Goal: Information Seeking & Learning: Learn about a topic

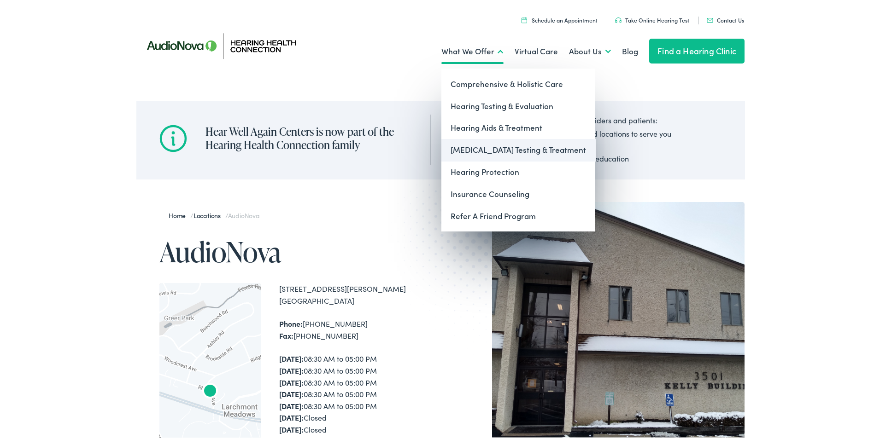
click at [510, 152] on link "[MEDICAL_DATA] Testing & Treatment" at bounding box center [518, 148] width 154 height 22
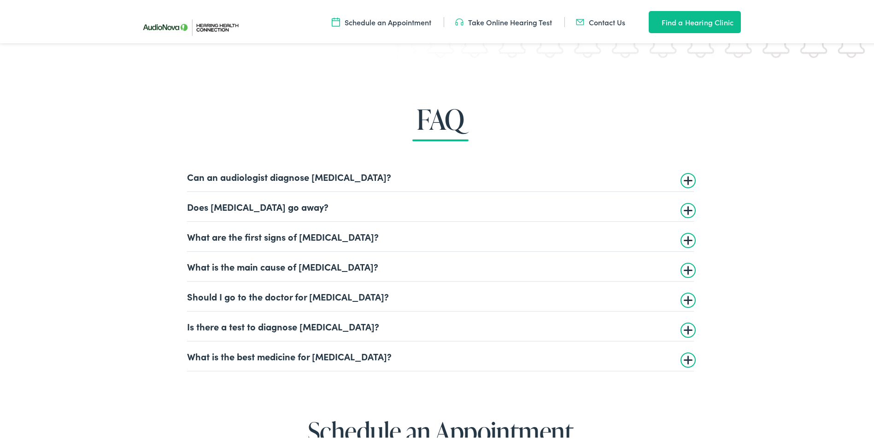
scroll to position [2211, 0]
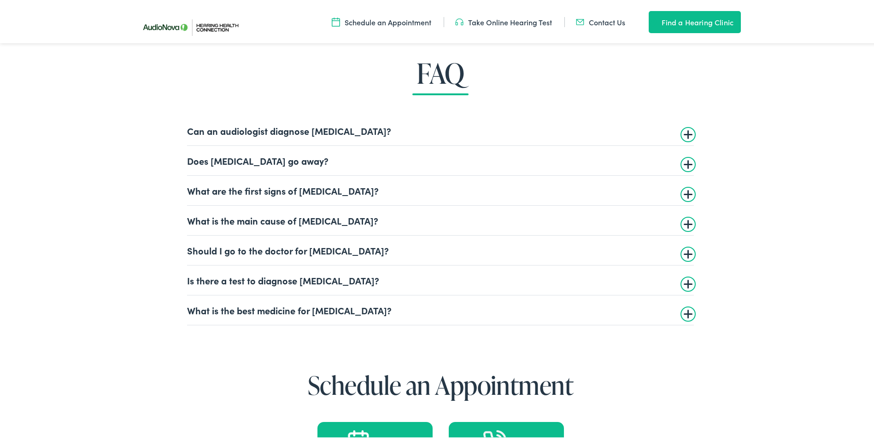
click at [686, 197] on details "What are the first signs of [MEDICAL_DATA]? [MEDICAL_DATA] perception can vary …" at bounding box center [440, 189] width 507 height 30
click at [681, 190] on summary "What are the first signs of tinnitus?" at bounding box center [440, 188] width 507 height 11
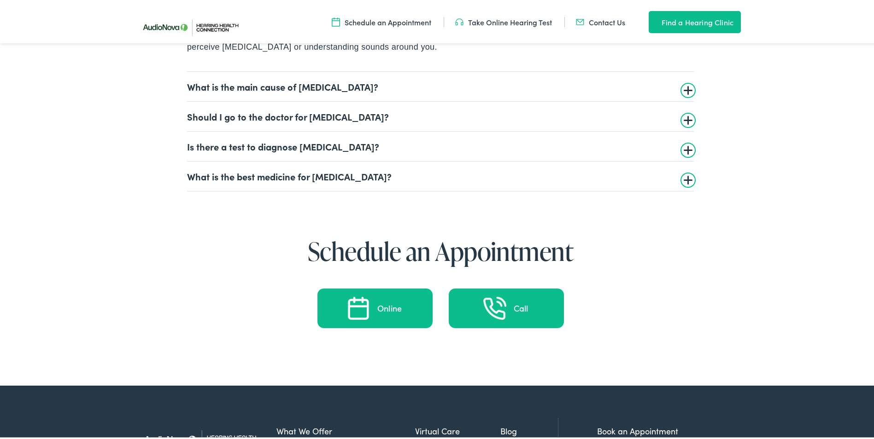
scroll to position [2579, 0]
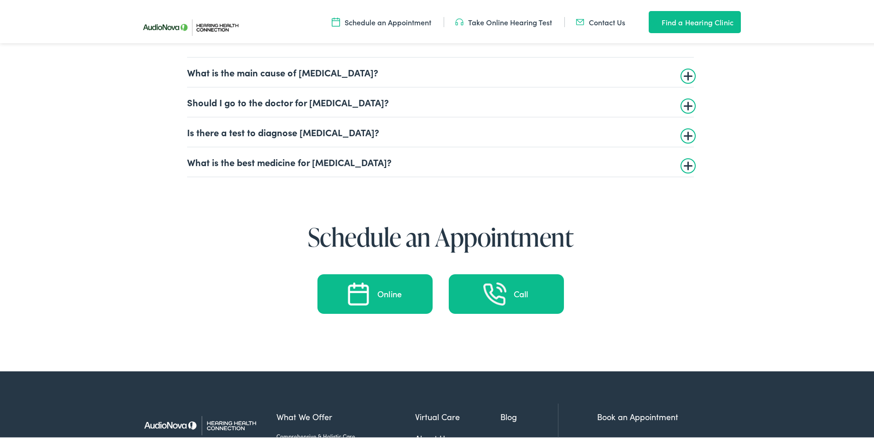
click at [683, 166] on summary "What is the best medicine for tinnitus?" at bounding box center [440, 160] width 507 height 11
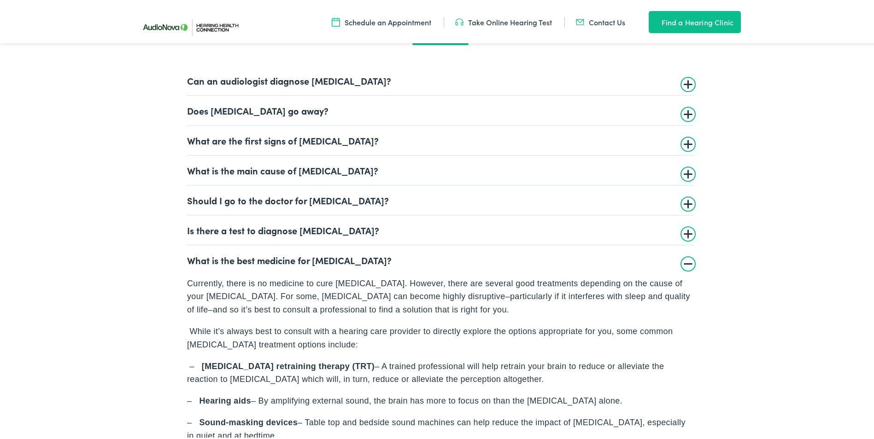
scroll to position [2245, 0]
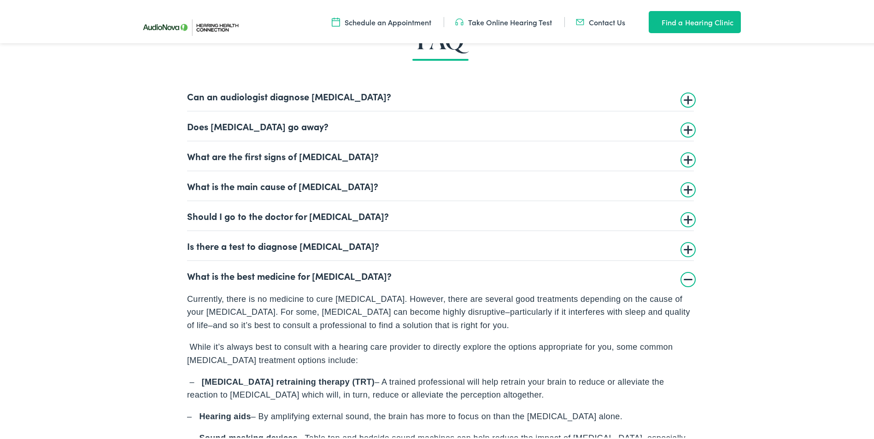
click at [686, 99] on summary "Can an audiologist diagnose tinnitus?" at bounding box center [440, 94] width 507 height 11
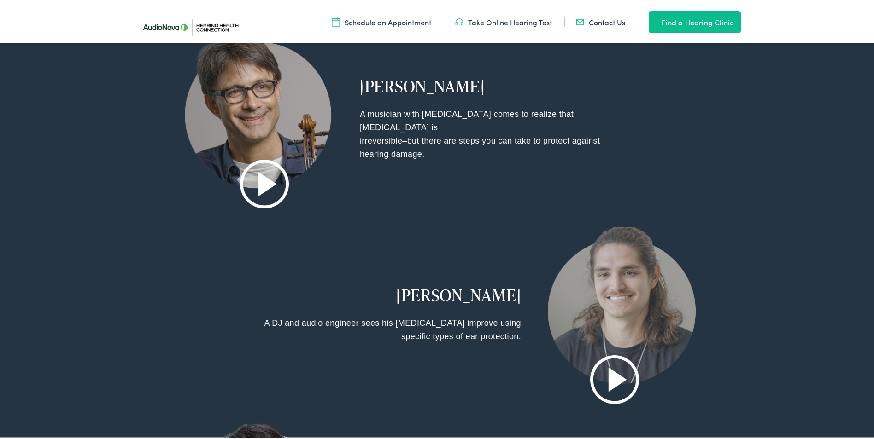
scroll to position [1094, 0]
click at [264, 186] on img at bounding box center [264, 182] width 49 height 49
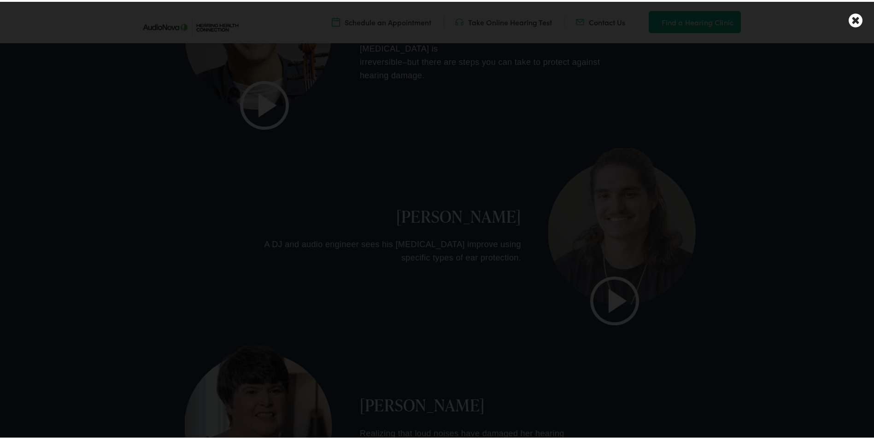
scroll to position [1186, 0]
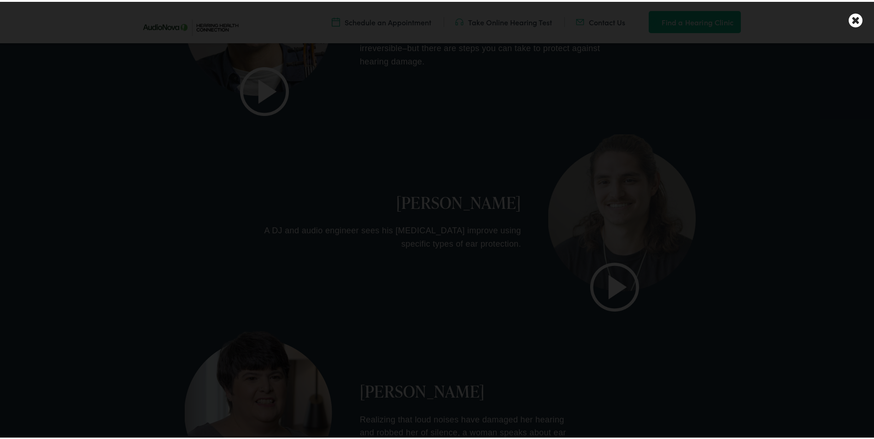
click at [850, 20] on icon at bounding box center [855, 19] width 14 height 16
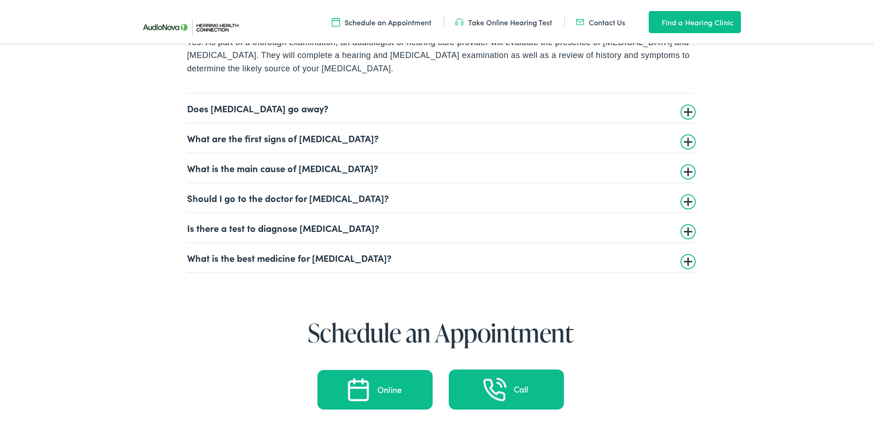
scroll to position [2337, 0]
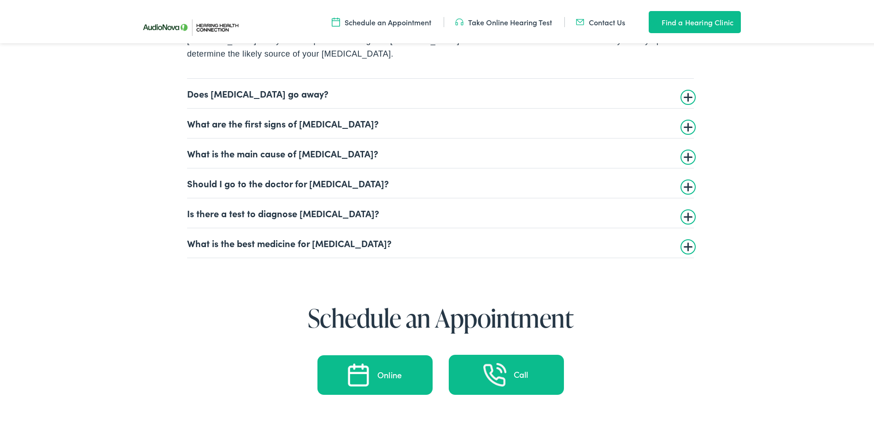
click at [685, 158] on details "What is the main cause of tinnitus? Most tinnitus results from damage to hair c…" at bounding box center [440, 152] width 507 height 30
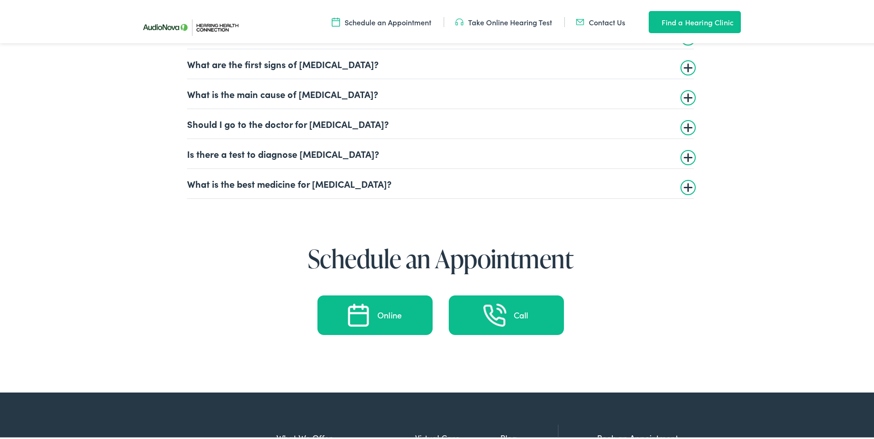
scroll to position [2291, 0]
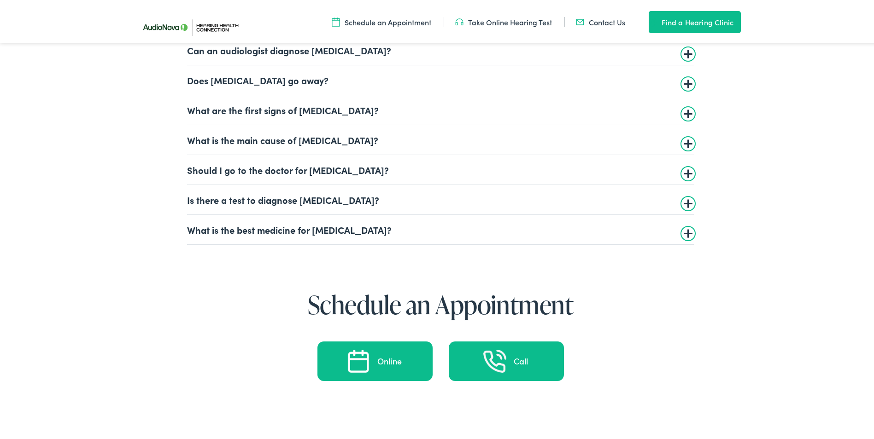
click at [684, 140] on summary "What is the main cause of tinnitus?" at bounding box center [440, 138] width 507 height 11
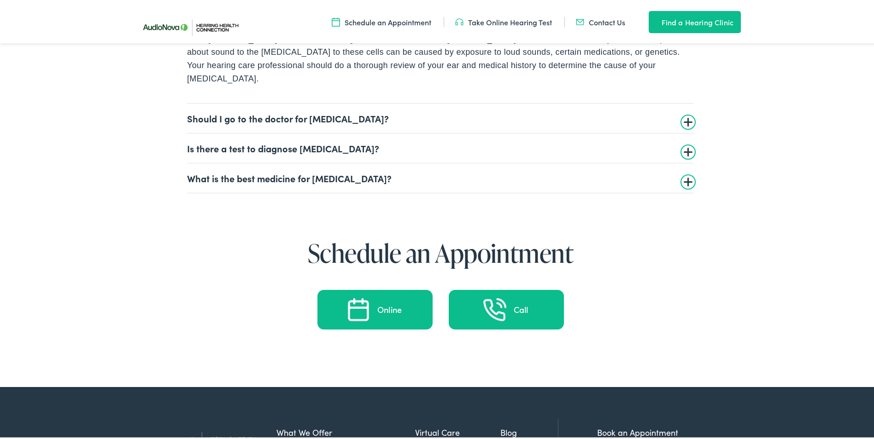
scroll to position [2429, 0]
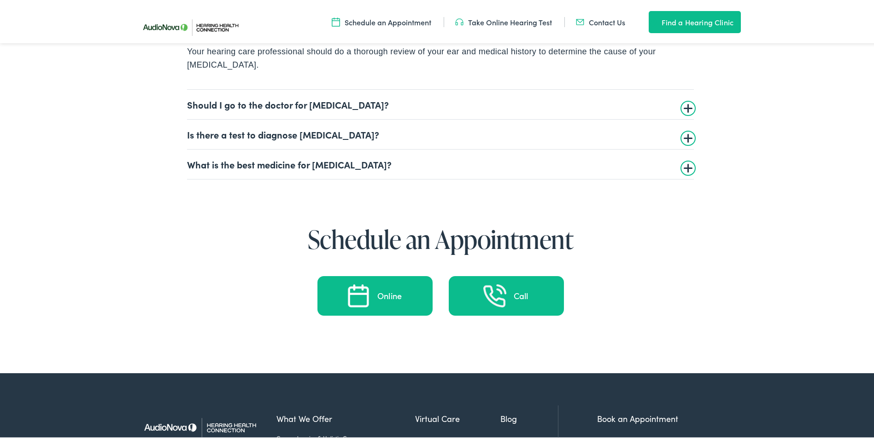
click at [683, 157] on summary "What is the best medicine for tinnitus?" at bounding box center [440, 162] width 507 height 11
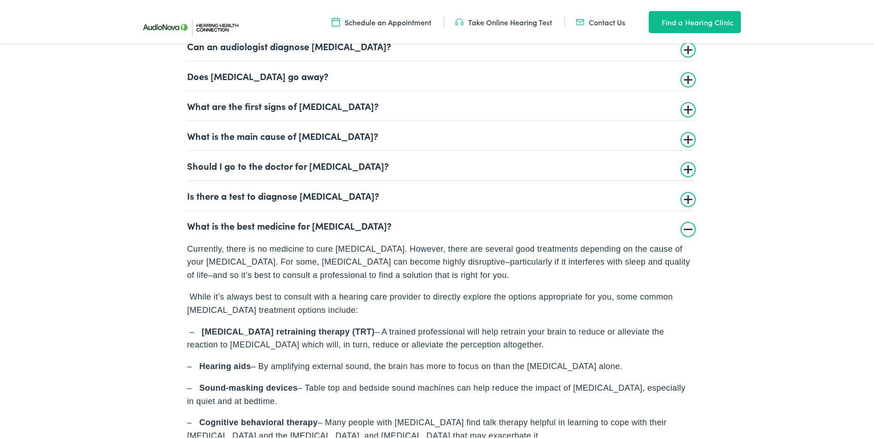
scroll to position [2291, 0]
